Goal: Task Accomplishment & Management: Manage account settings

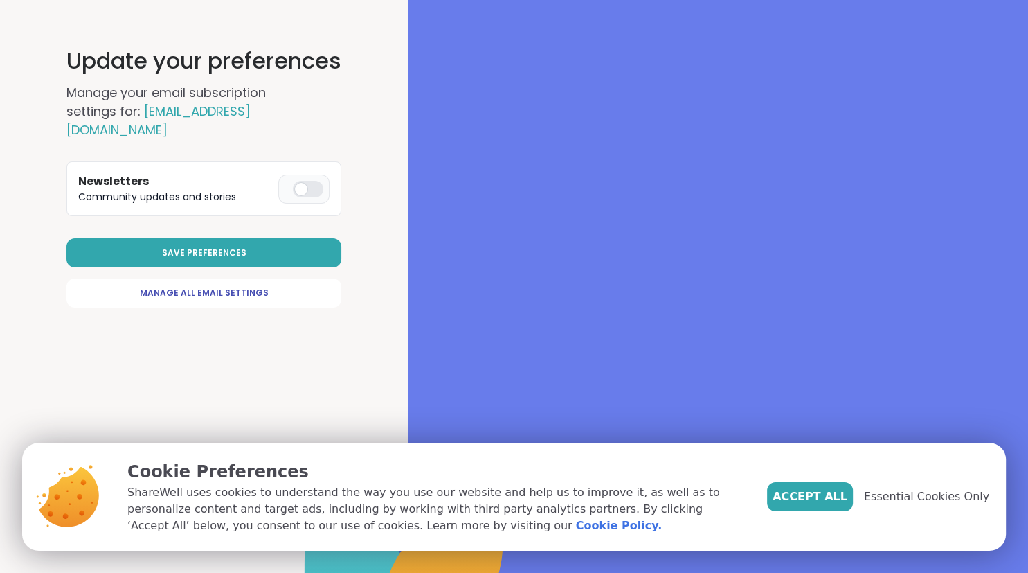
click at [309, 181] on div at bounding box center [308, 189] width 30 height 17
click at [229, 247] on span "Save Preferences" at bounding box center [204, 253] width 84 height 12
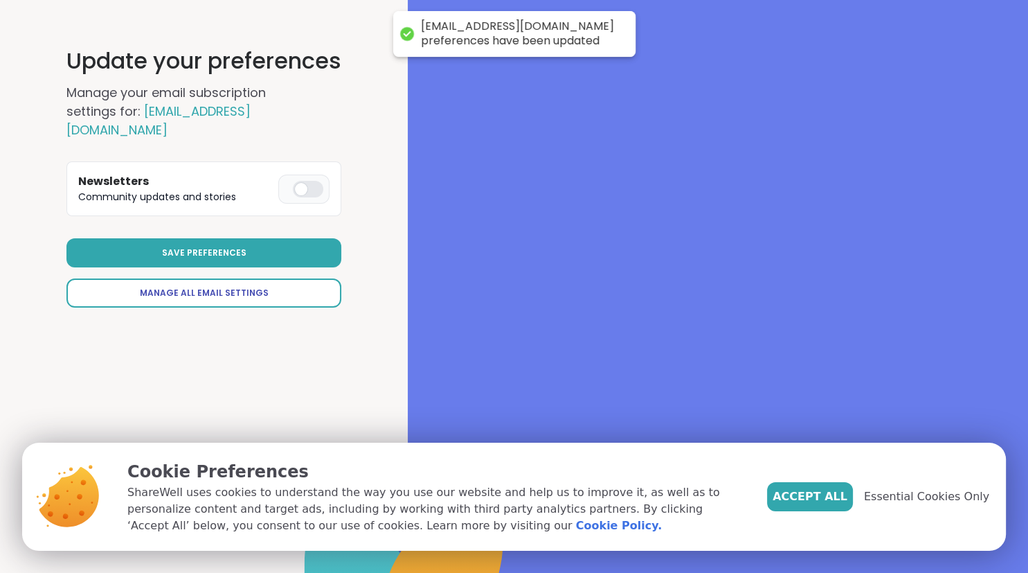
click at [235, 281] on link "Manage All Email Settings" at bounding box center [203, 292] width 275 height 29
